Goal: Navigation & Orientation: Go to known website

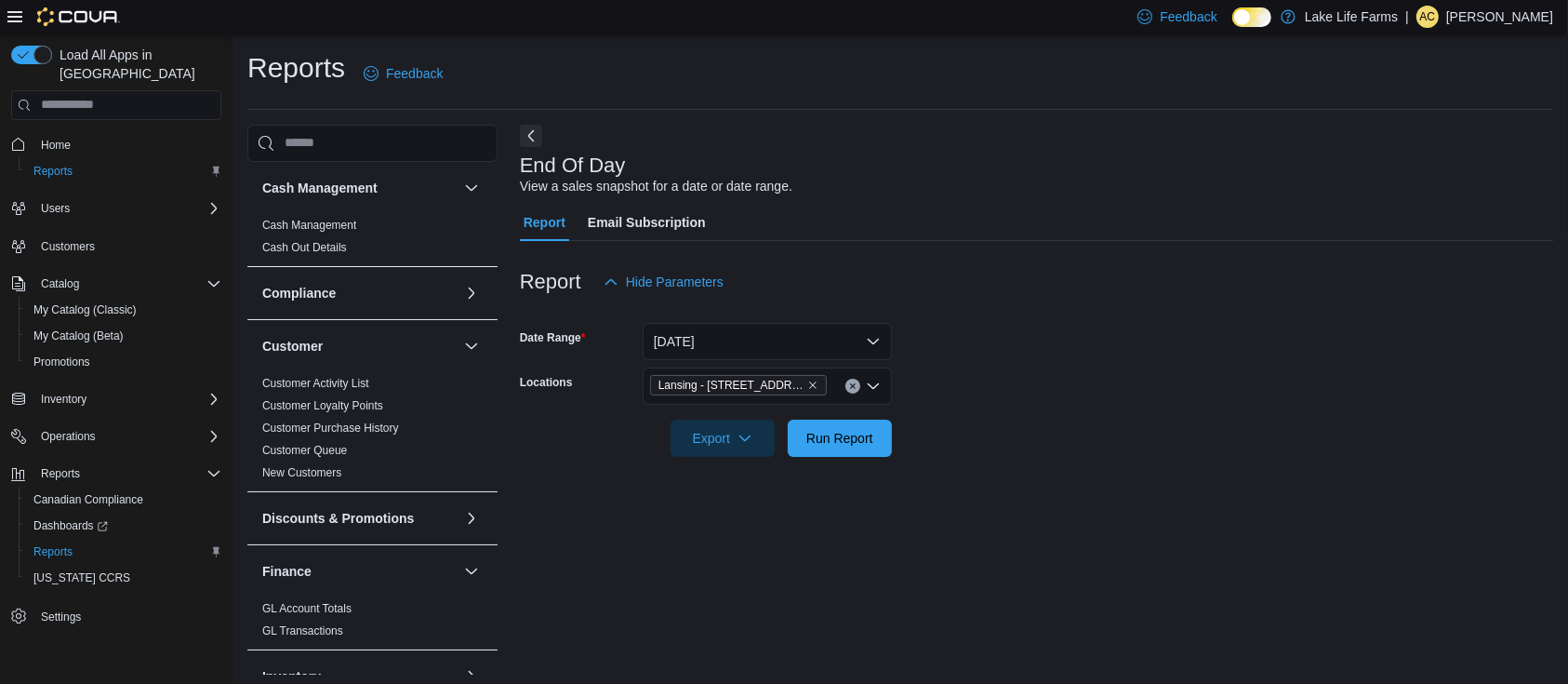
scroll to position [6, 0]
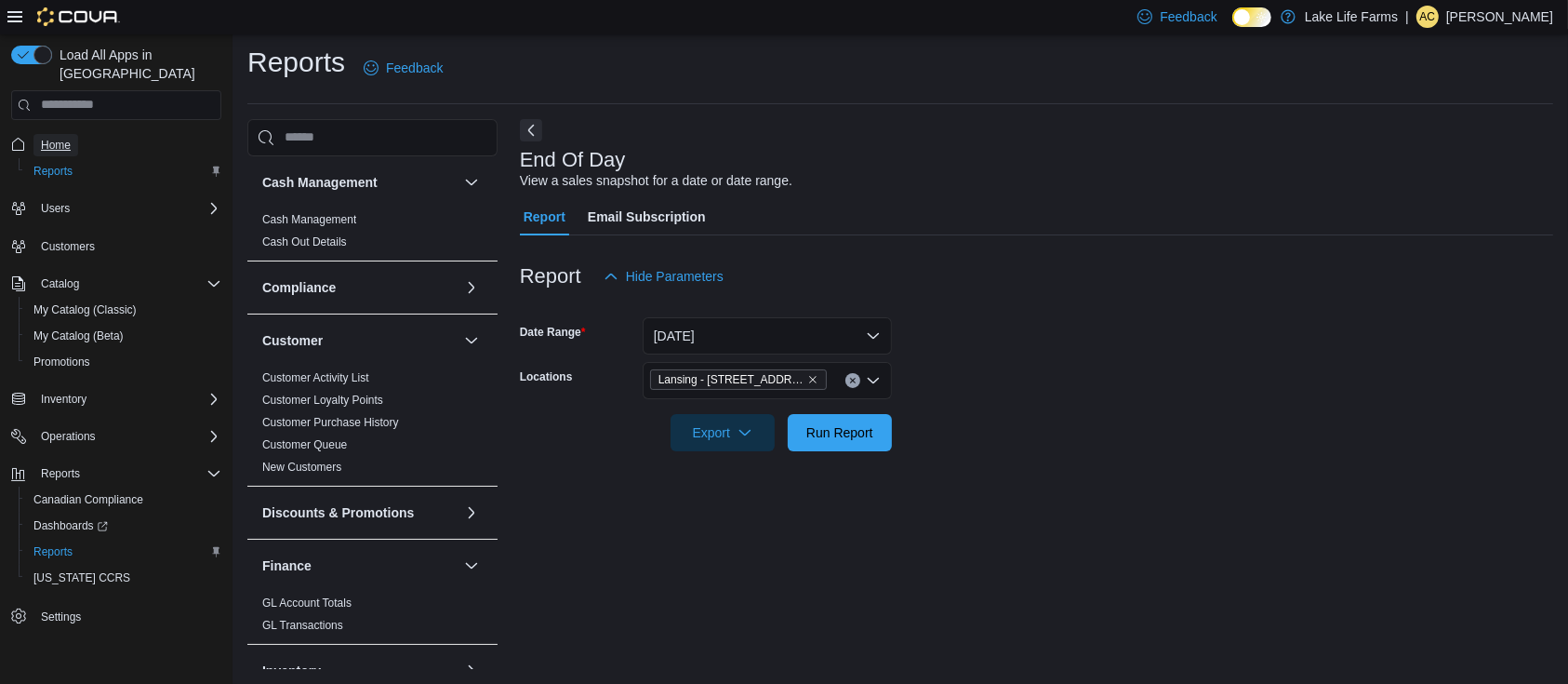
click at [59, 134] on span "Home" at bounding box center [55, 145] width 30 height 23
